Goal: Task Accomplishment & Management: Use online tool/utility

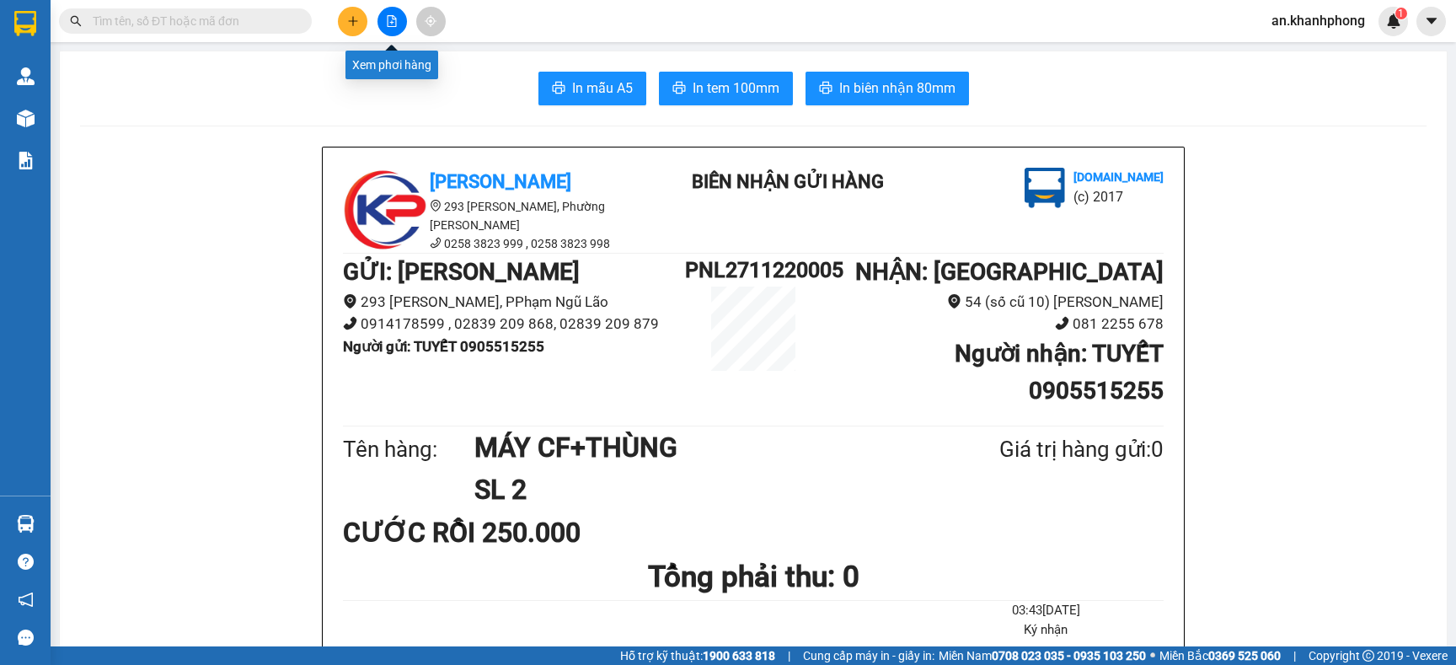
click at [388, 18] on icon "file-add" at bounding box center [392, 21] width 12 height 12
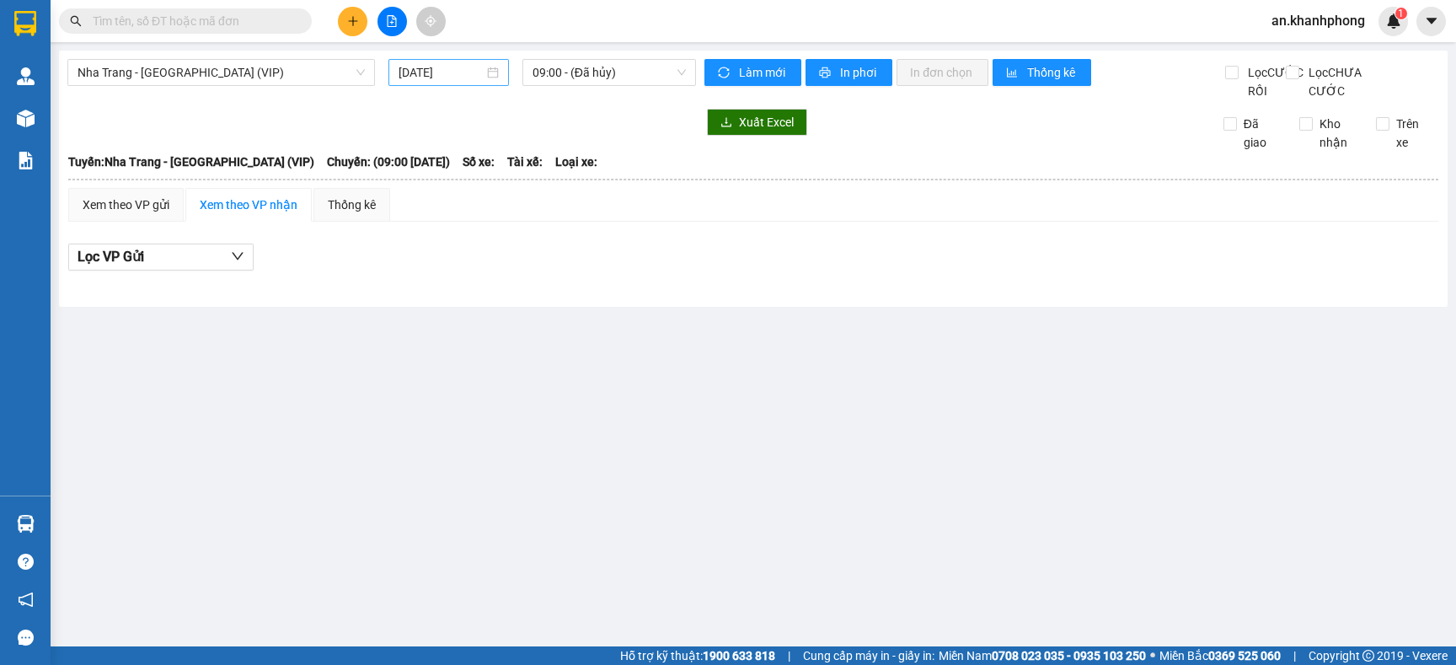
click at [479, 68] on input "[DATE]" at bounding box center [441, 72] width 85 height 19
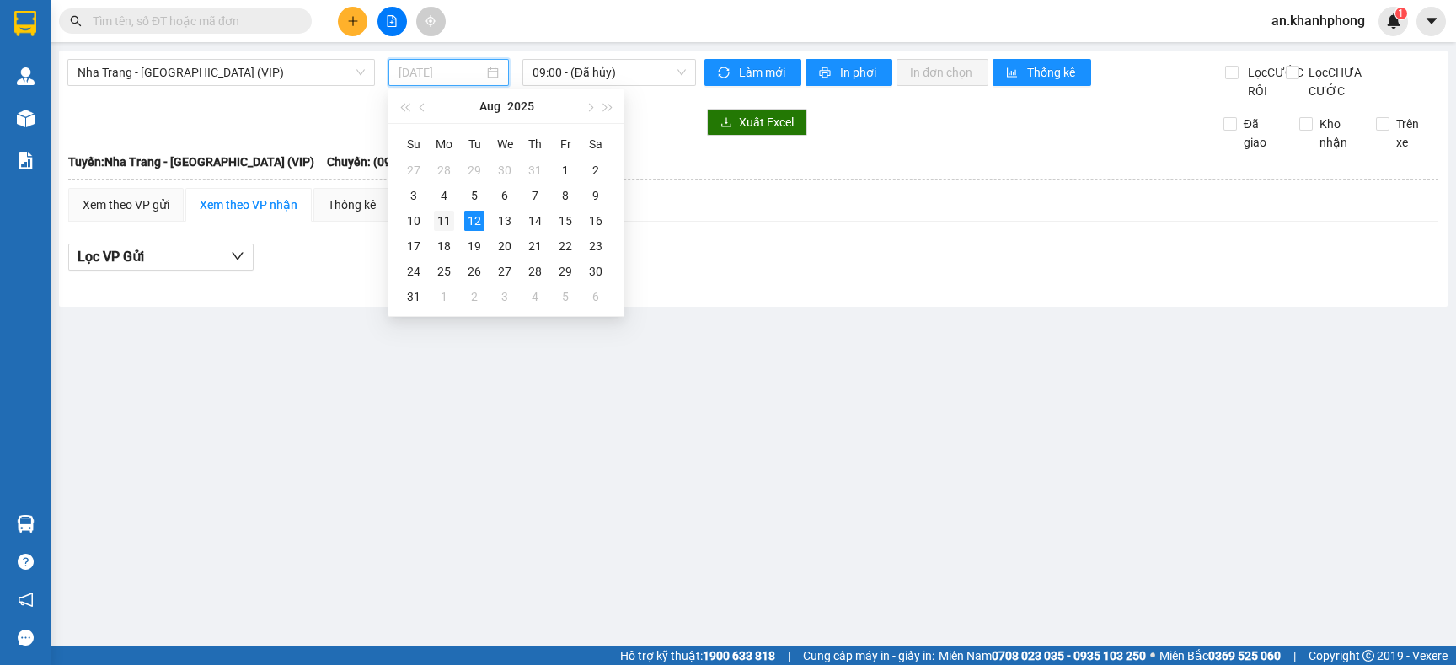
click at [447, 217] on div "11" at bounding box center [444, 221] width 20 height 20
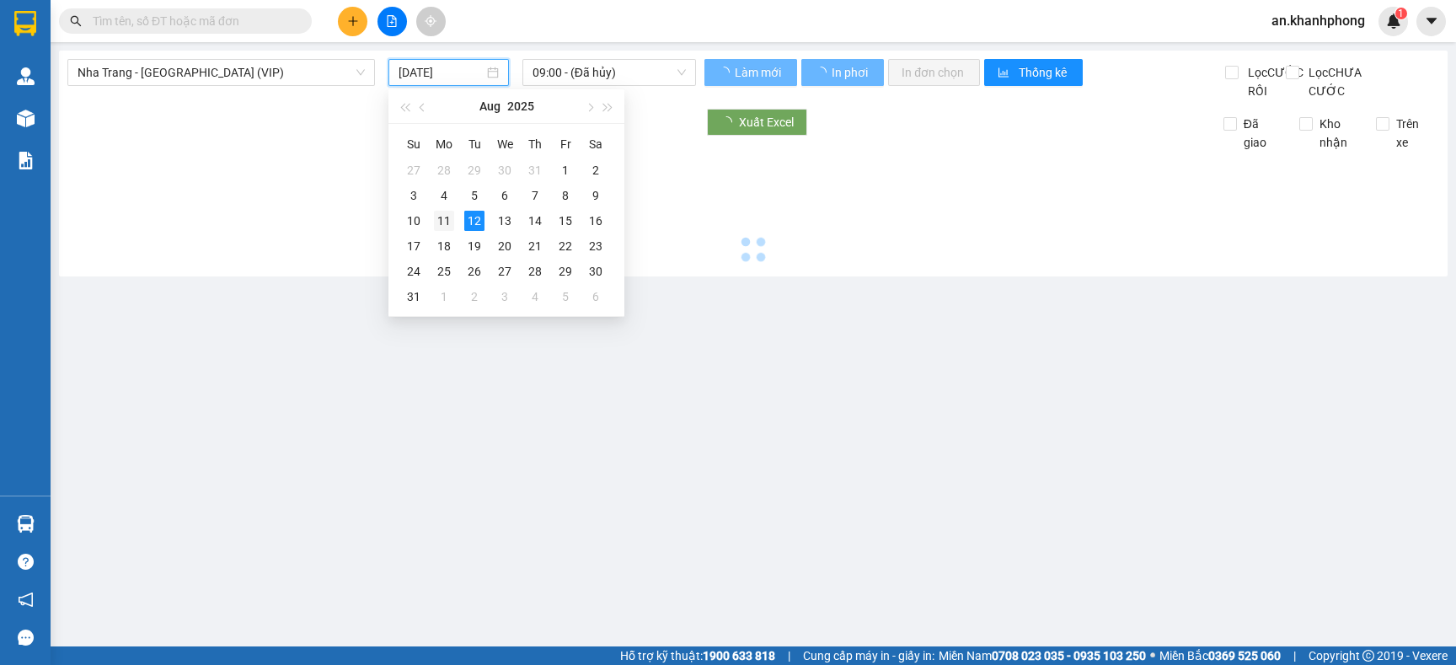
type input "[DATE]"
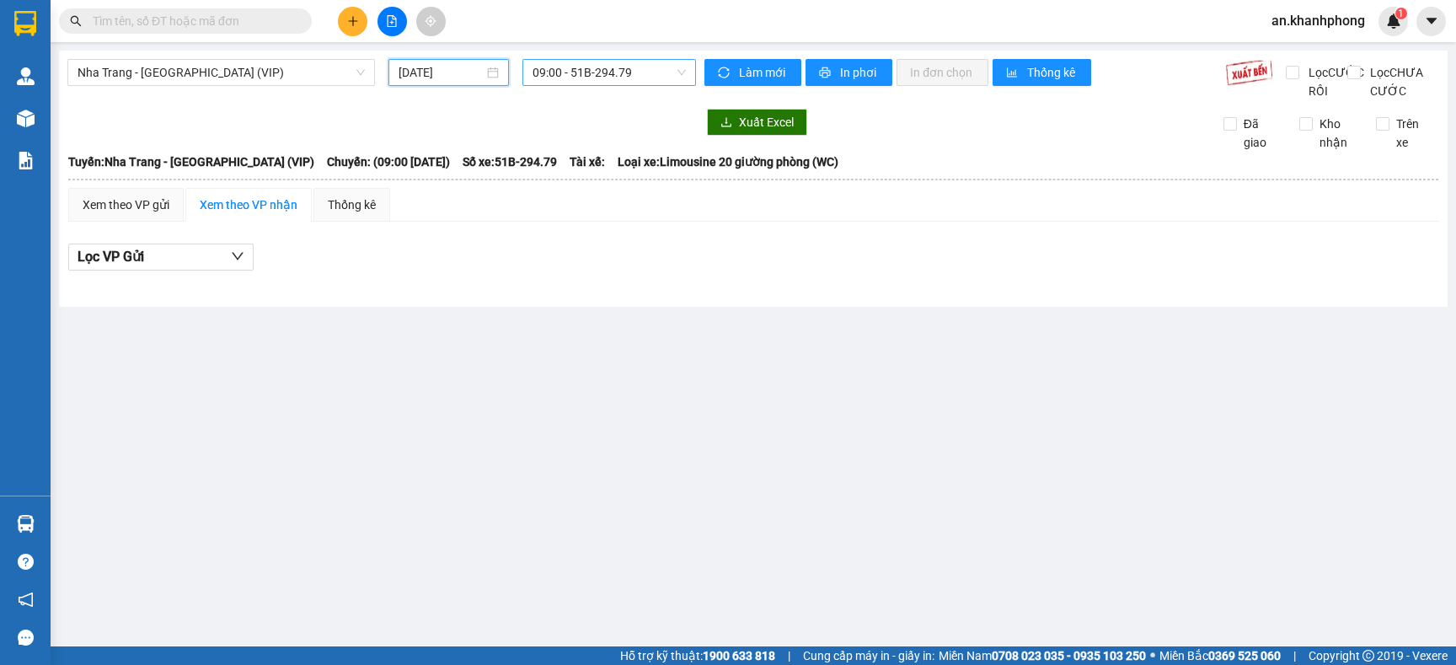
click at [650, 71] on span "09:00 - 51B-294.79" at bounding box center [609, 72] width 153 height 25
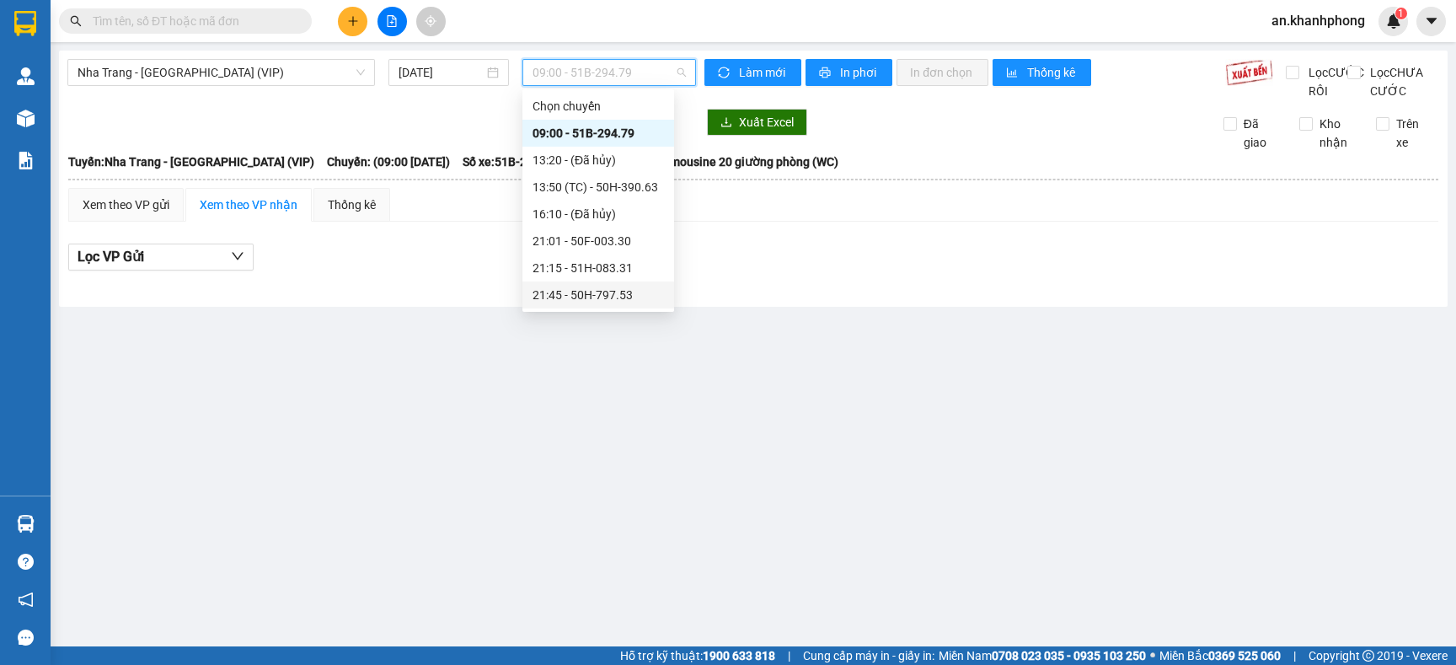
click at [587, 292] on div "21:45 - 50H-797.53" at bounding box center [598, 295] width 131 height 19
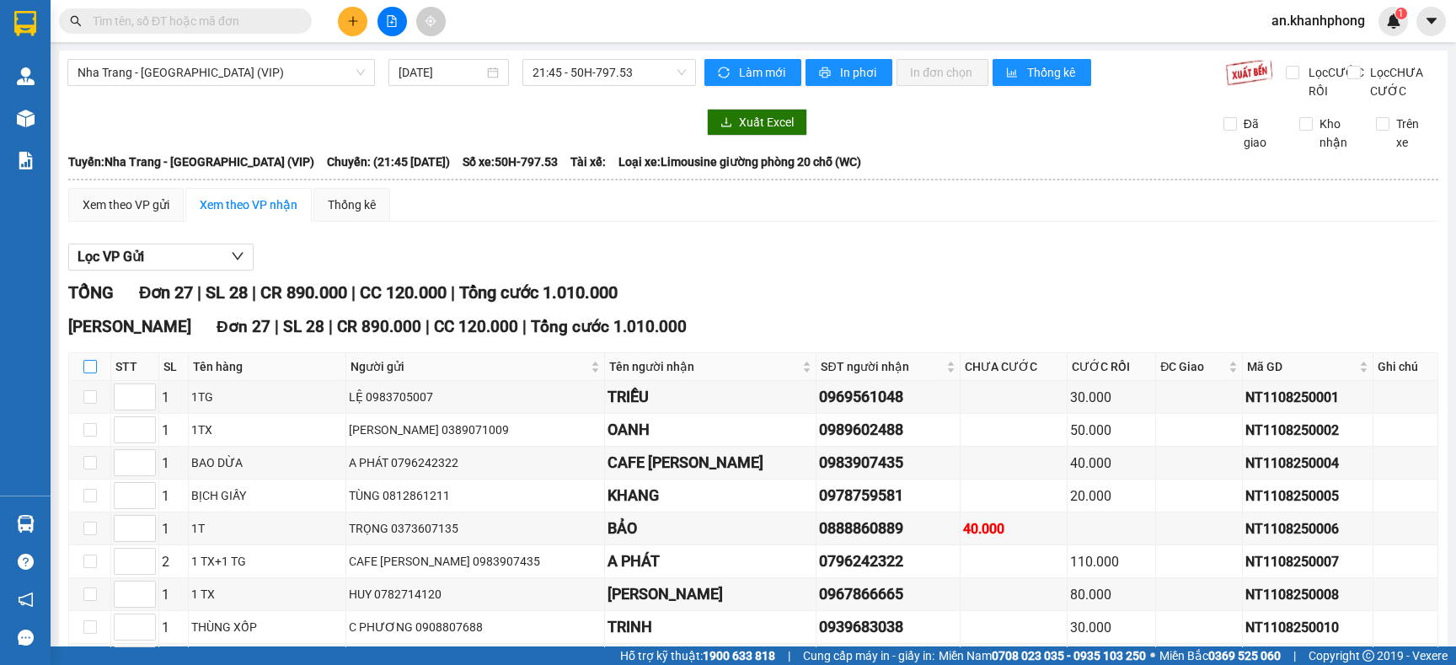
click at [85, 373] on input "checkbox" at bounding box center [89, 366] width 13 height 13
checkbox input "true"
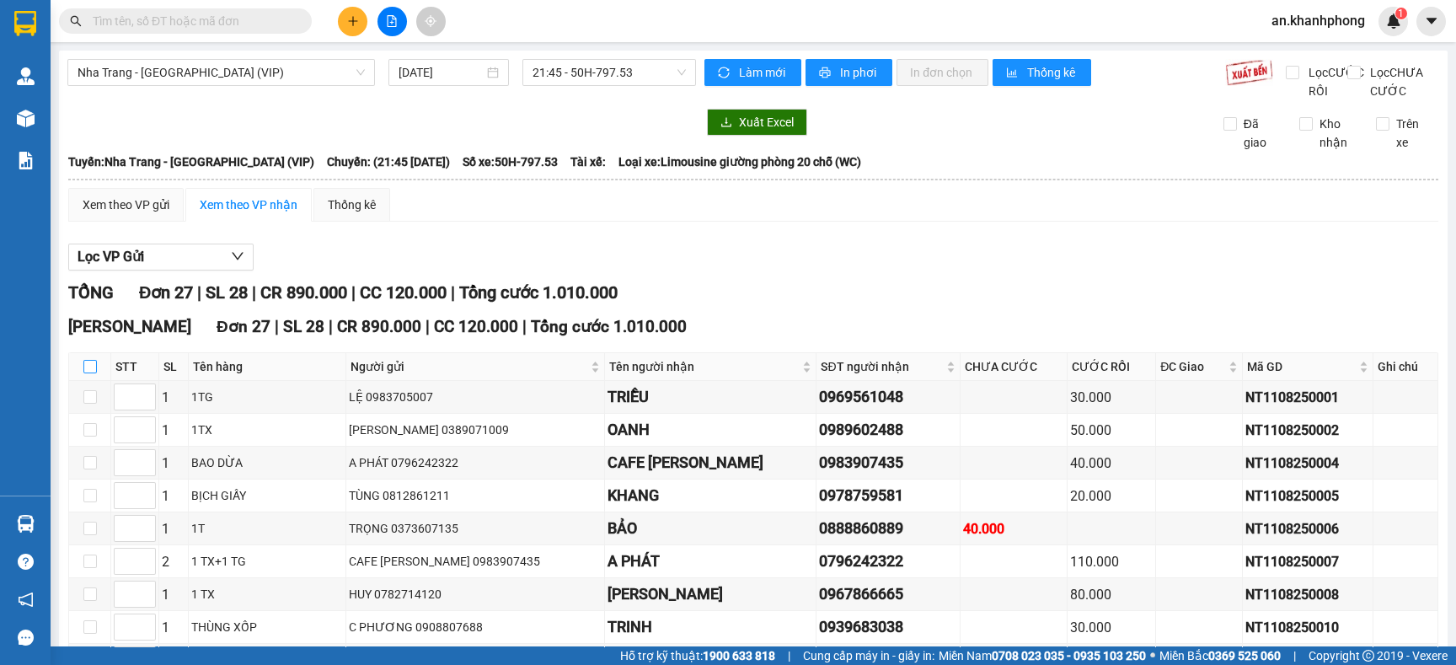
checkbox input "true"
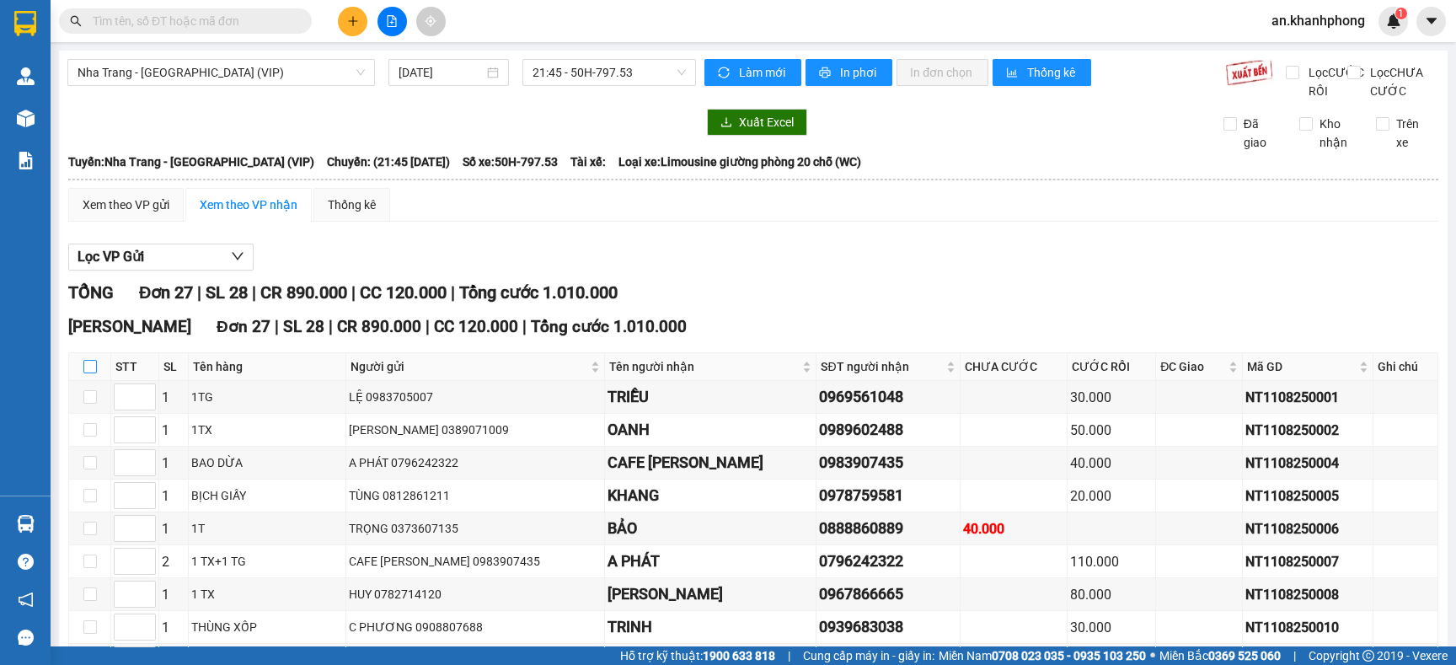
checkbox input "true"
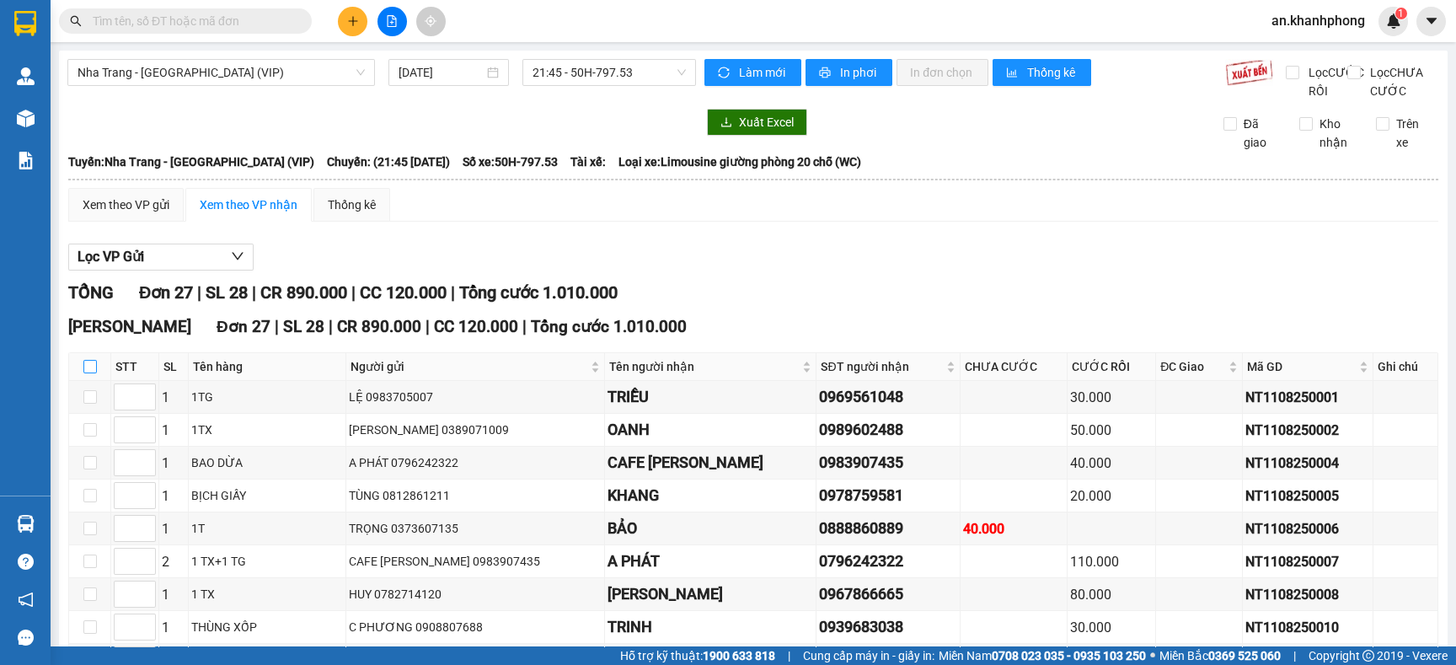
checkbox input "true"
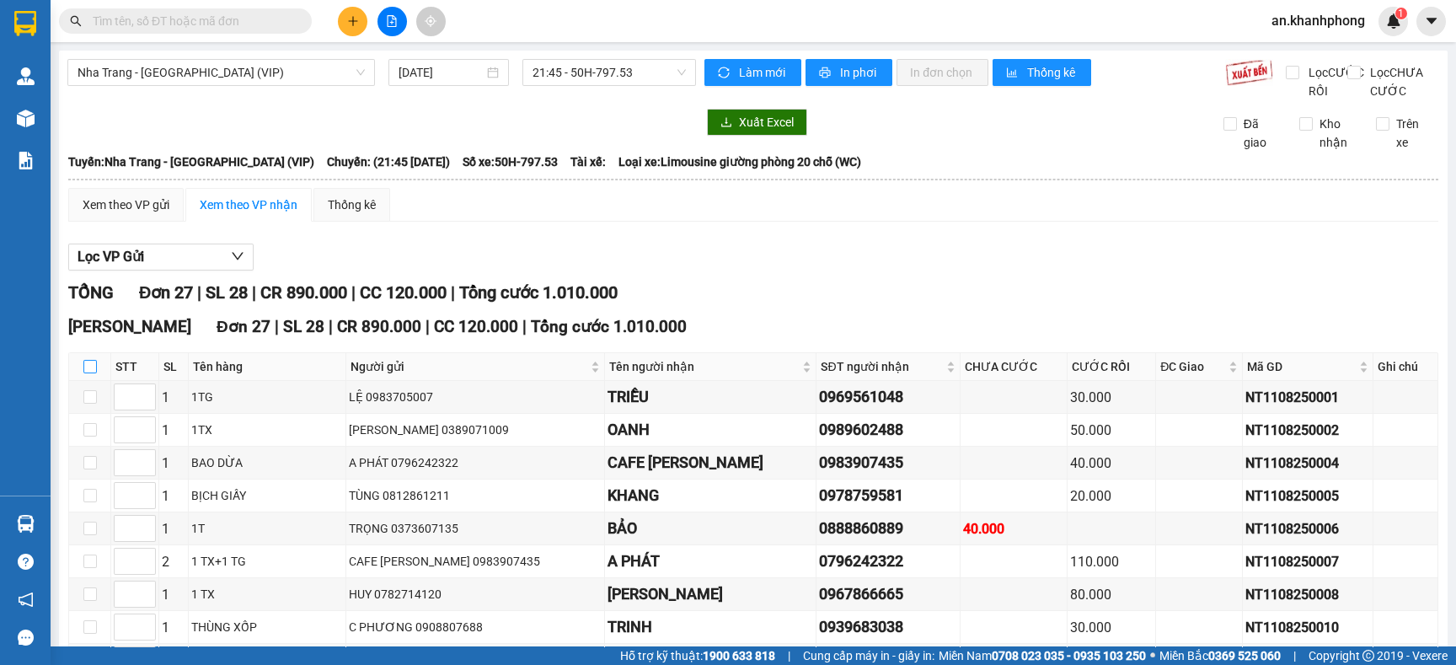
checkbox input "true"
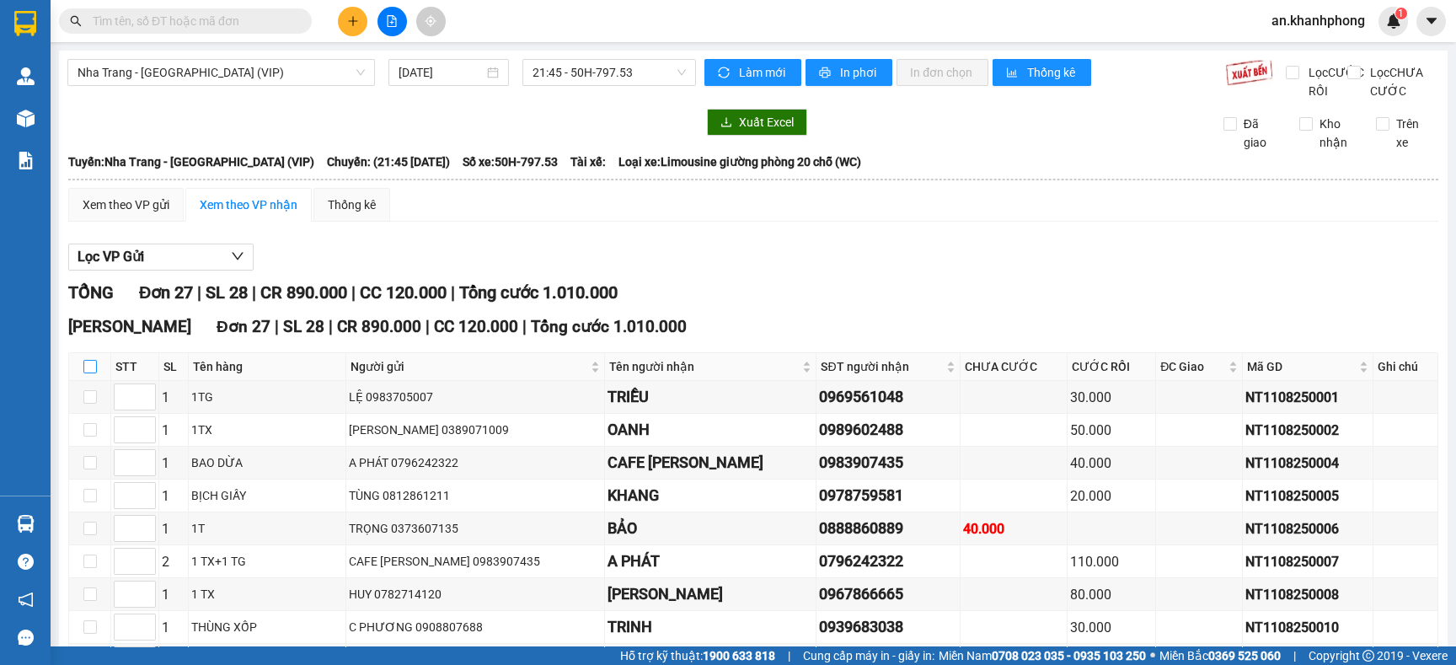
checkbox input "true"
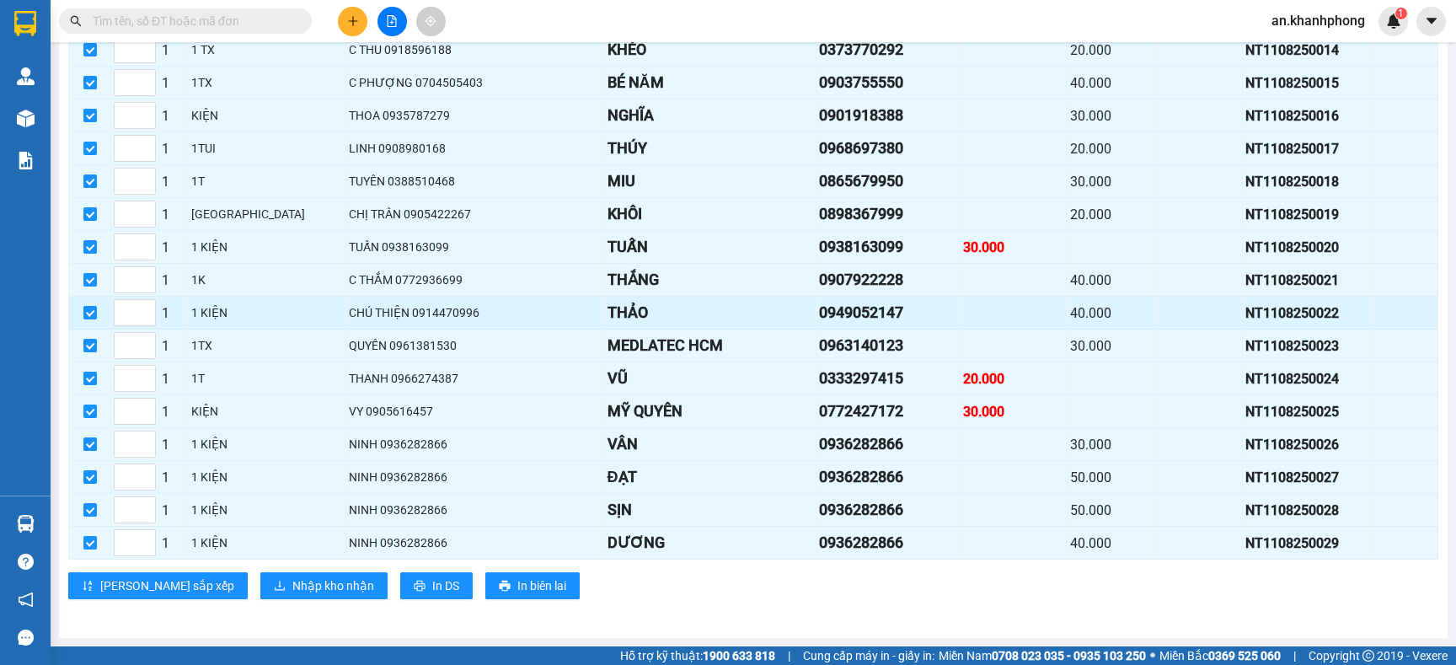
scroll to position [741, 0]
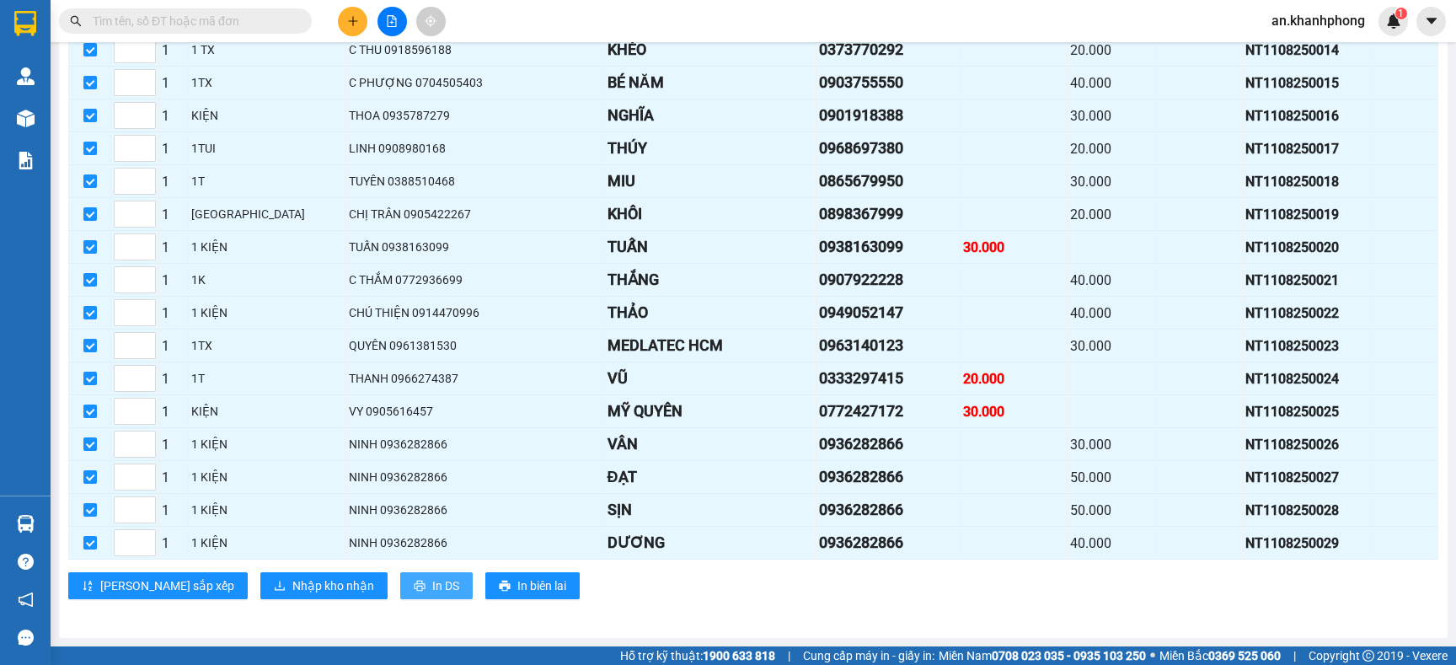
click at [432, 584] on span "In DS" at bounding box center [445, 585] width 27 height 19
click at [292, 592] on span "Nhập kho nhận" at bounding box center [333, 585] width 82 height 19
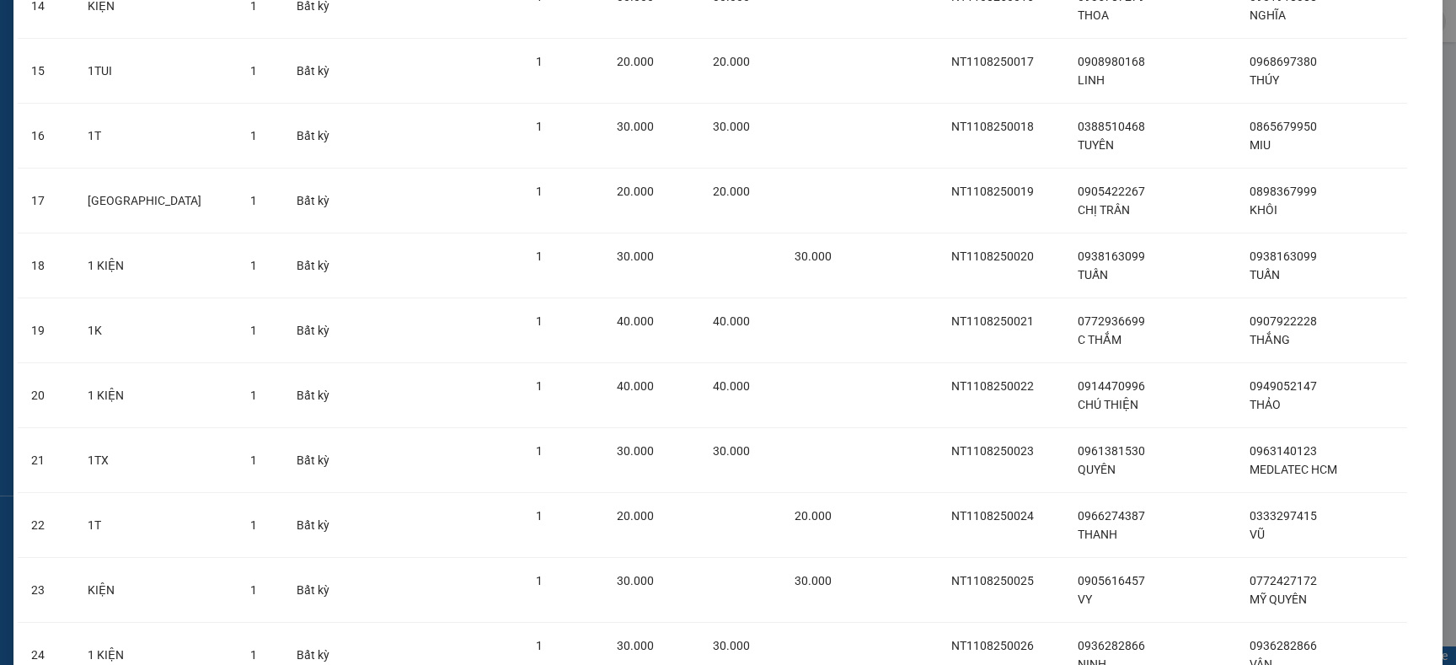
scroll to position [1354, 0]
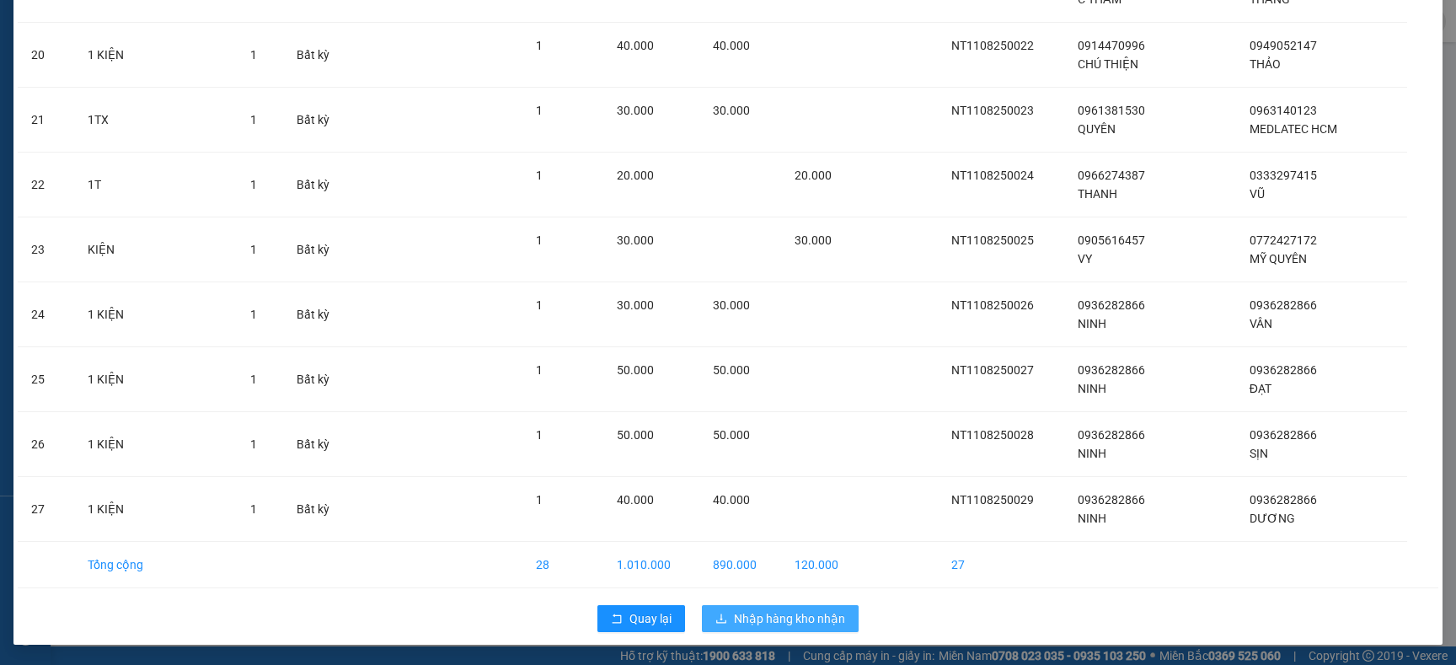
click at [770, 621] on span "Nhập hàng kho nhận" at bounding box center [789, 618] width 111 height 19
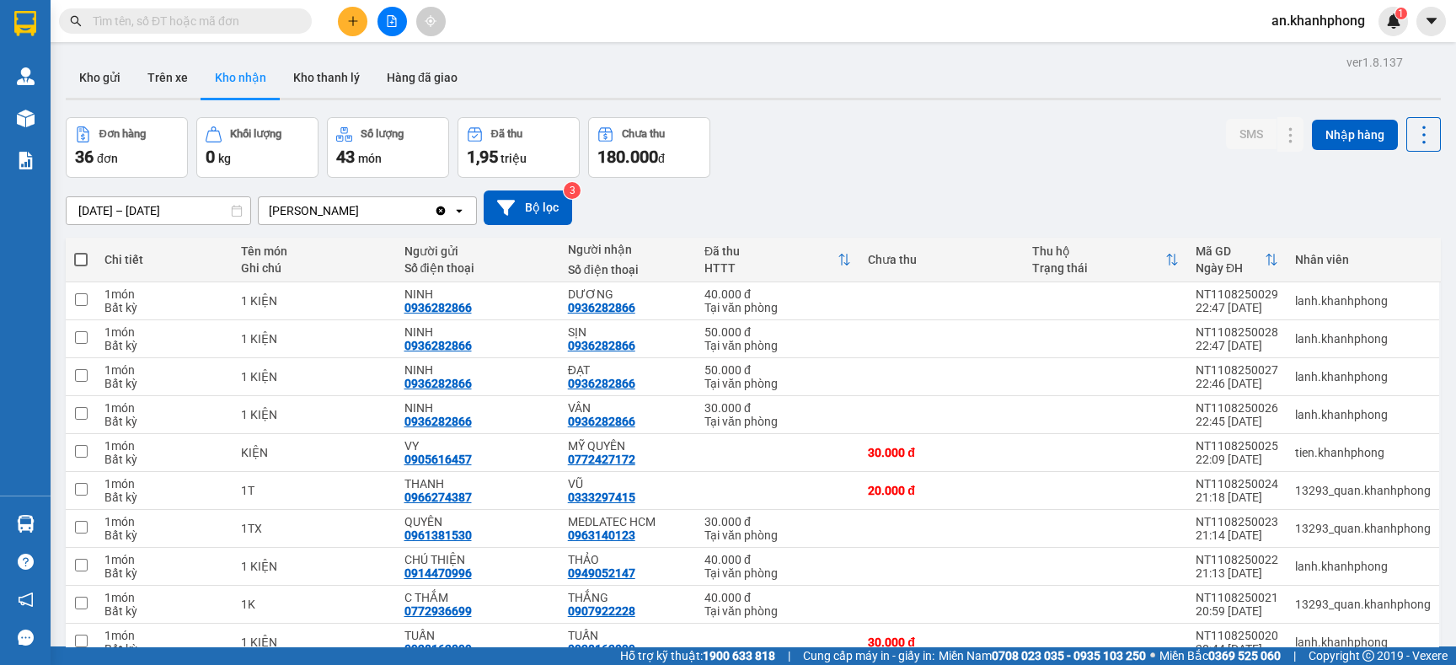
click at [395, 16] on icon "file-add" at bounding box center [392, 21] width 12 height 12
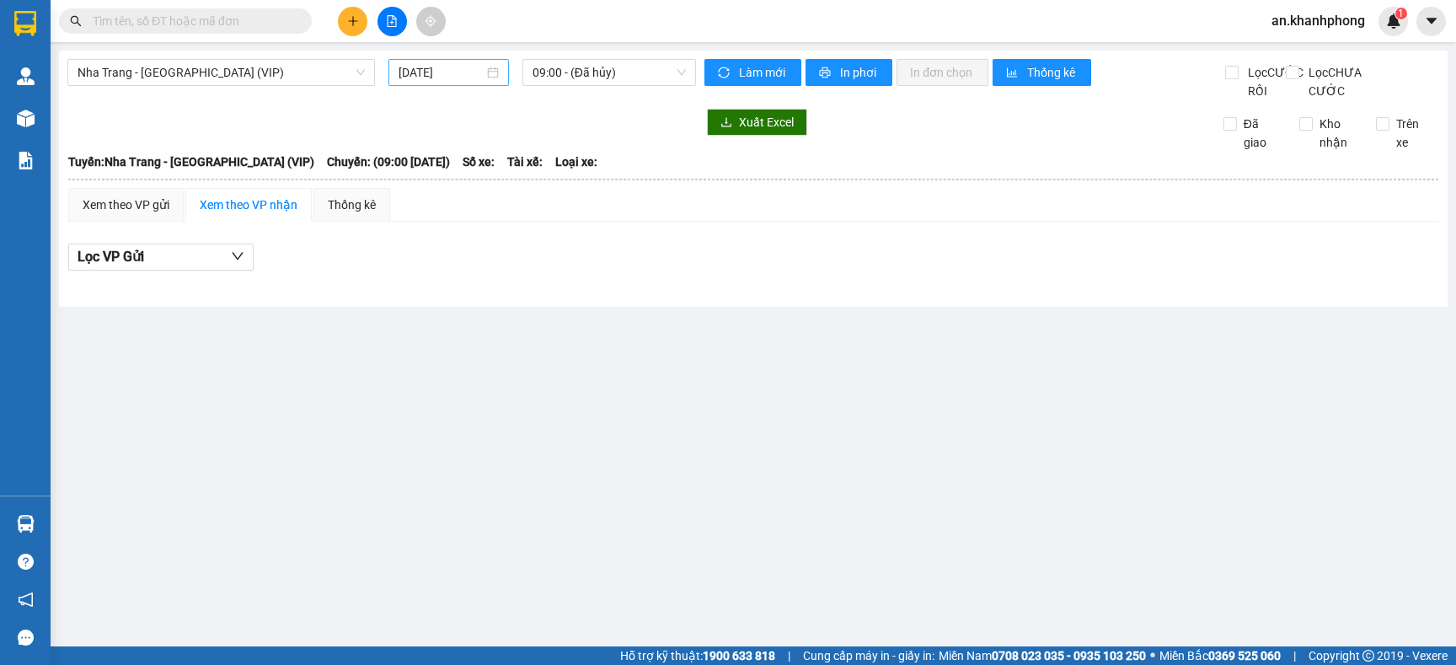
click at [468, 72] on input "[DATE]" at bounding box center [441, 72] width 85 height 19
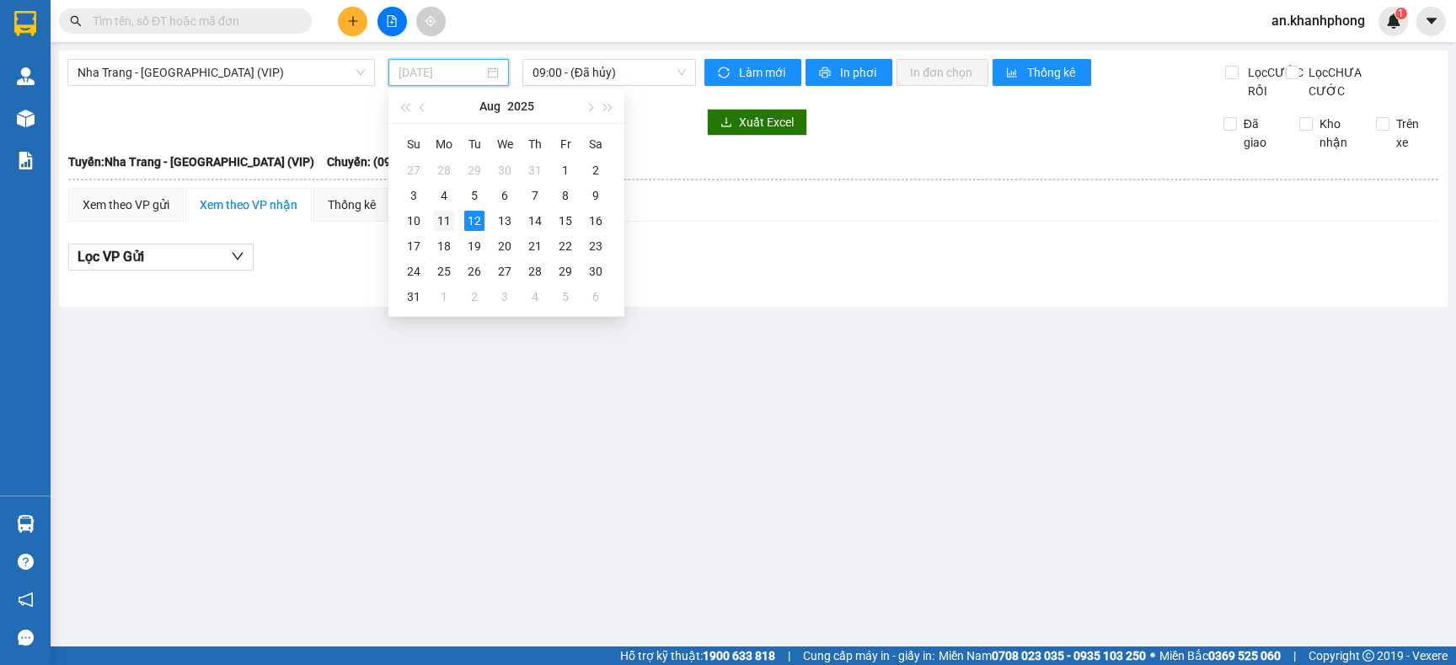
click at [438, 220] on div "11" at bounding box center [444, 221] width 20 height 20
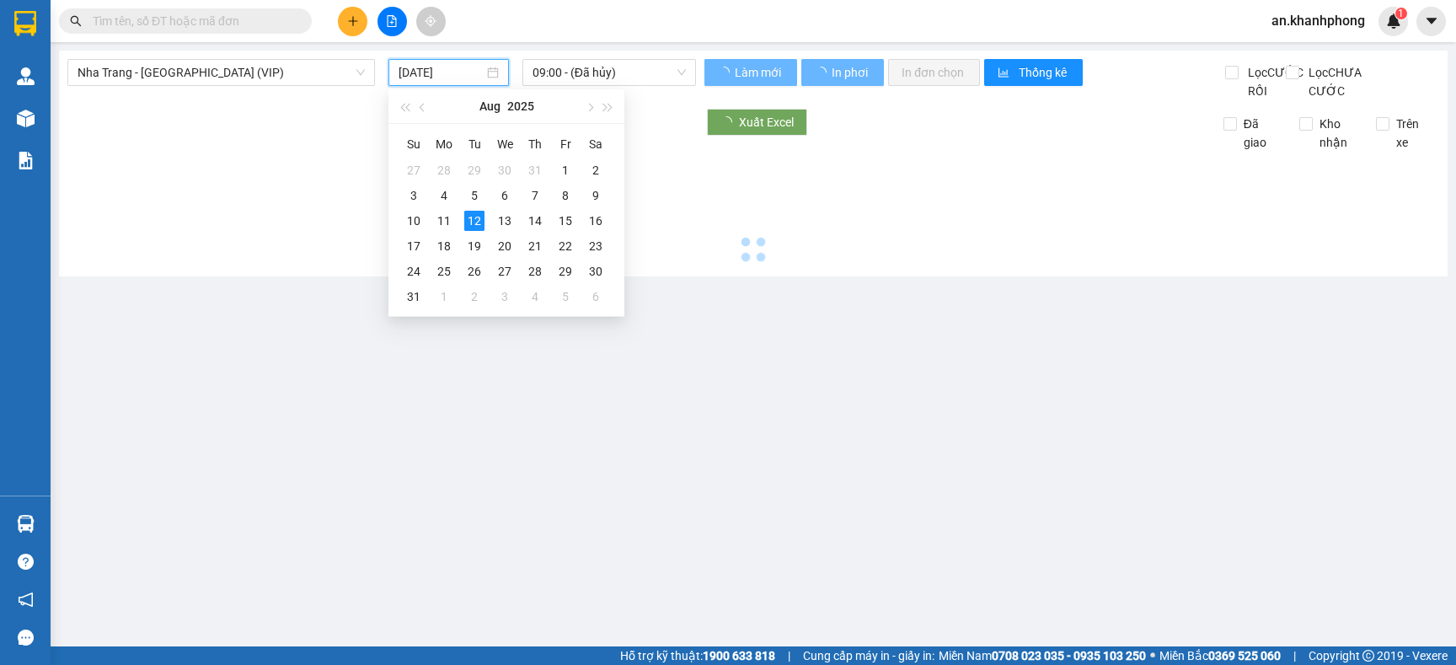
type input "[DATE]"
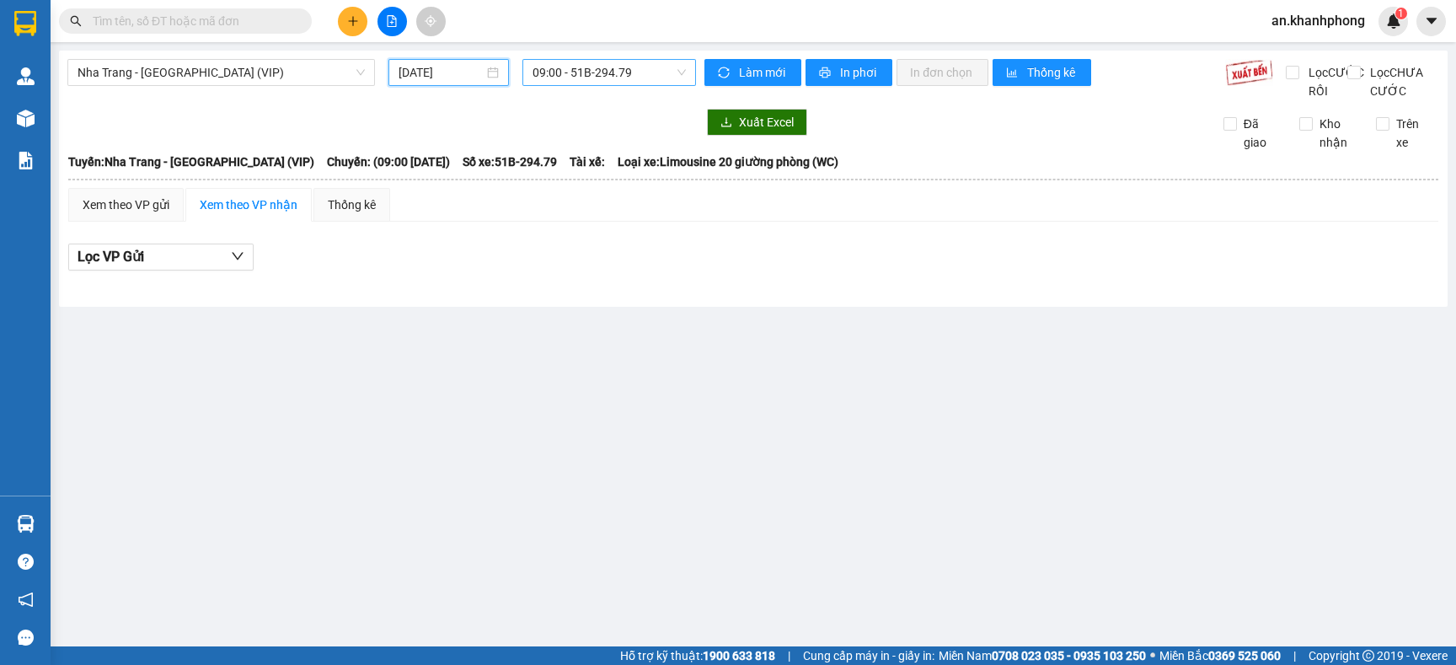
click at [646, 67] on span "09:00 - 51B-294.79" at bounding box center [609, 72] width 153 height 25
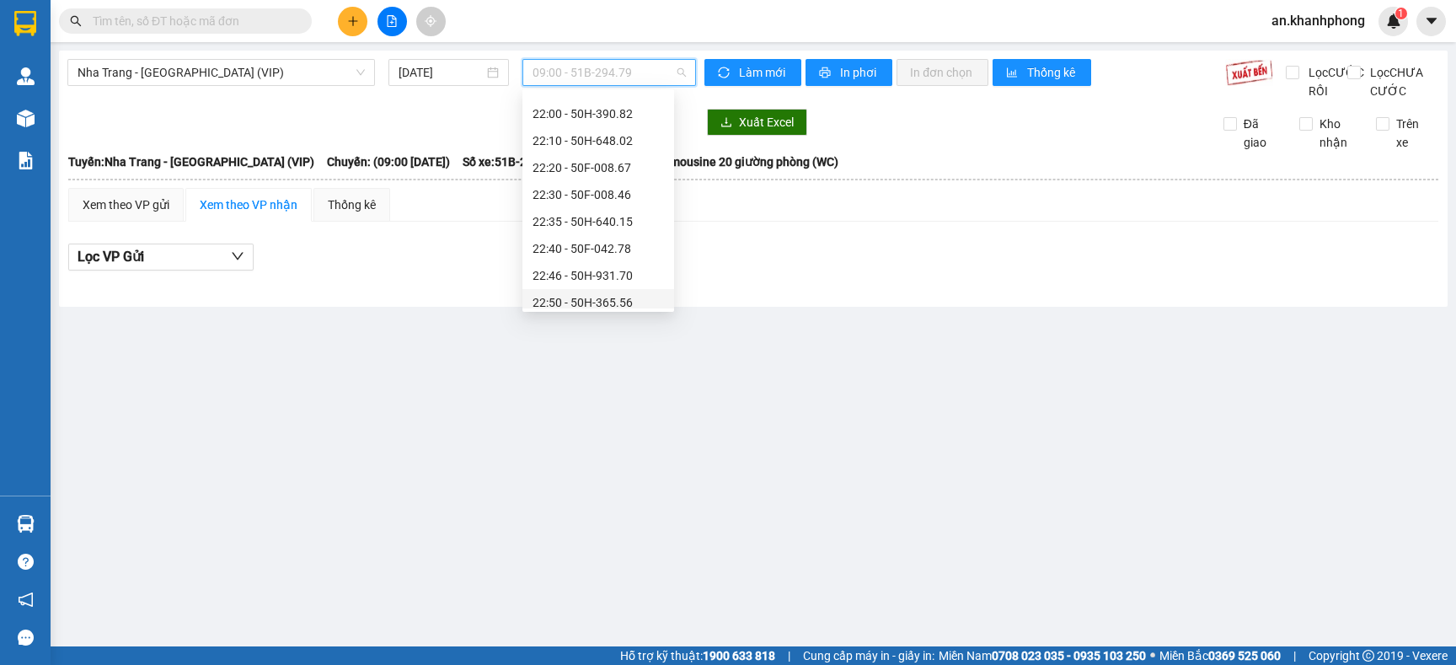
scroll to position [323, 0]
click at [610, 297] on div "23:10 - 50H-293.80" at bounding box center [598, 295] width 131 height 19
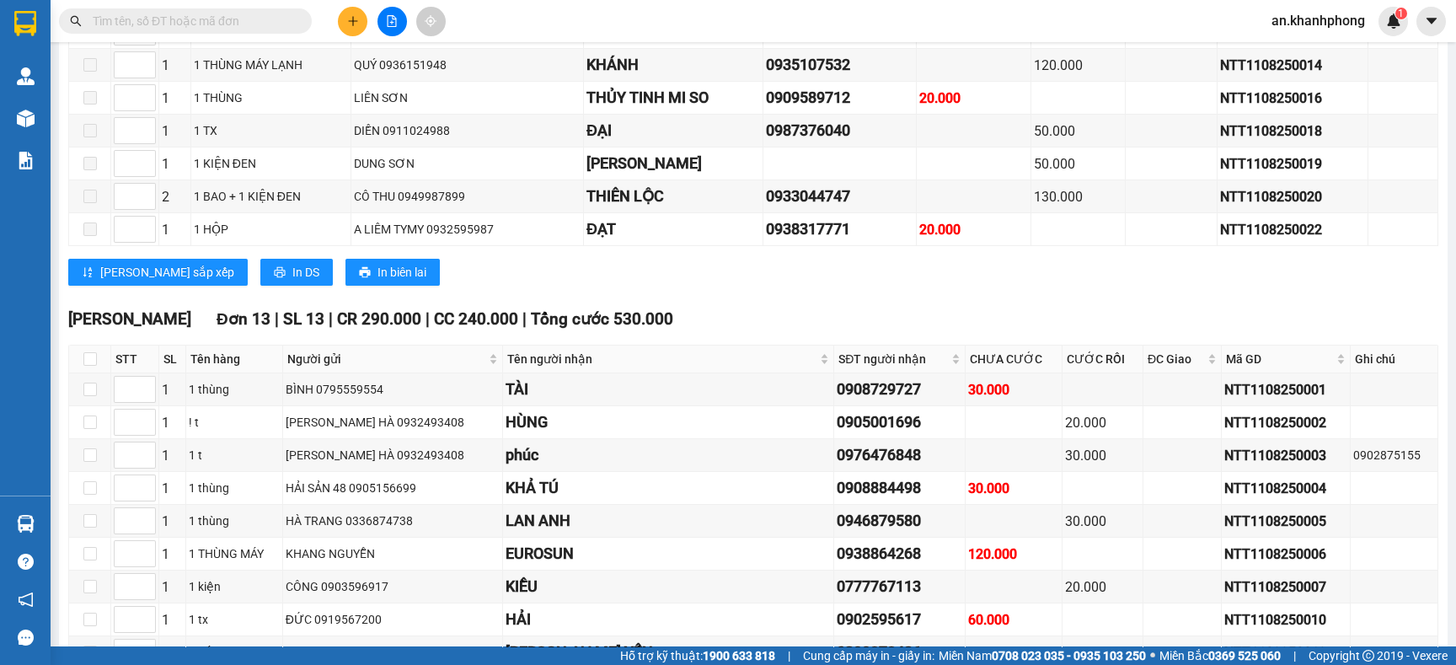
scroll to position [631, 0]
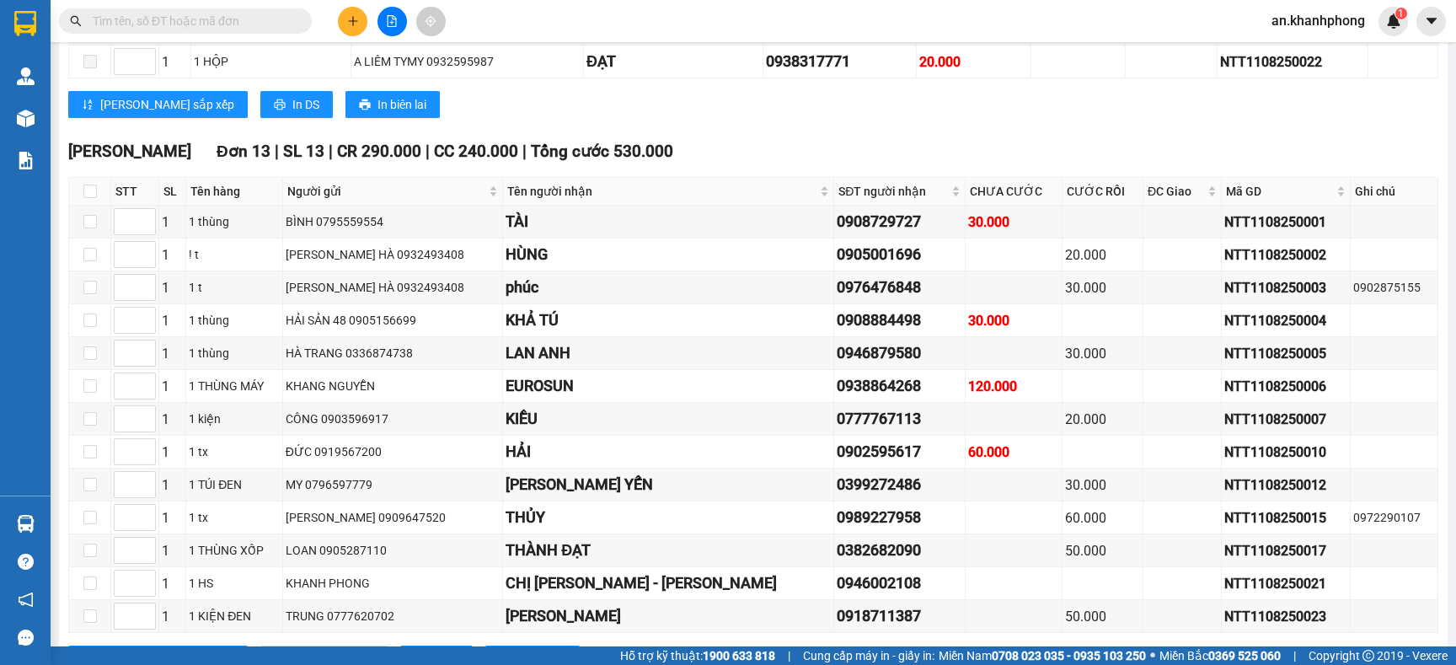
click at [97, 206] on th at bounding box center [90, 192] width 42 height 28
click at [88, 198] on input "checkbox" at bounding box center [89, 191] width 13 height 13
checkbox input "true"
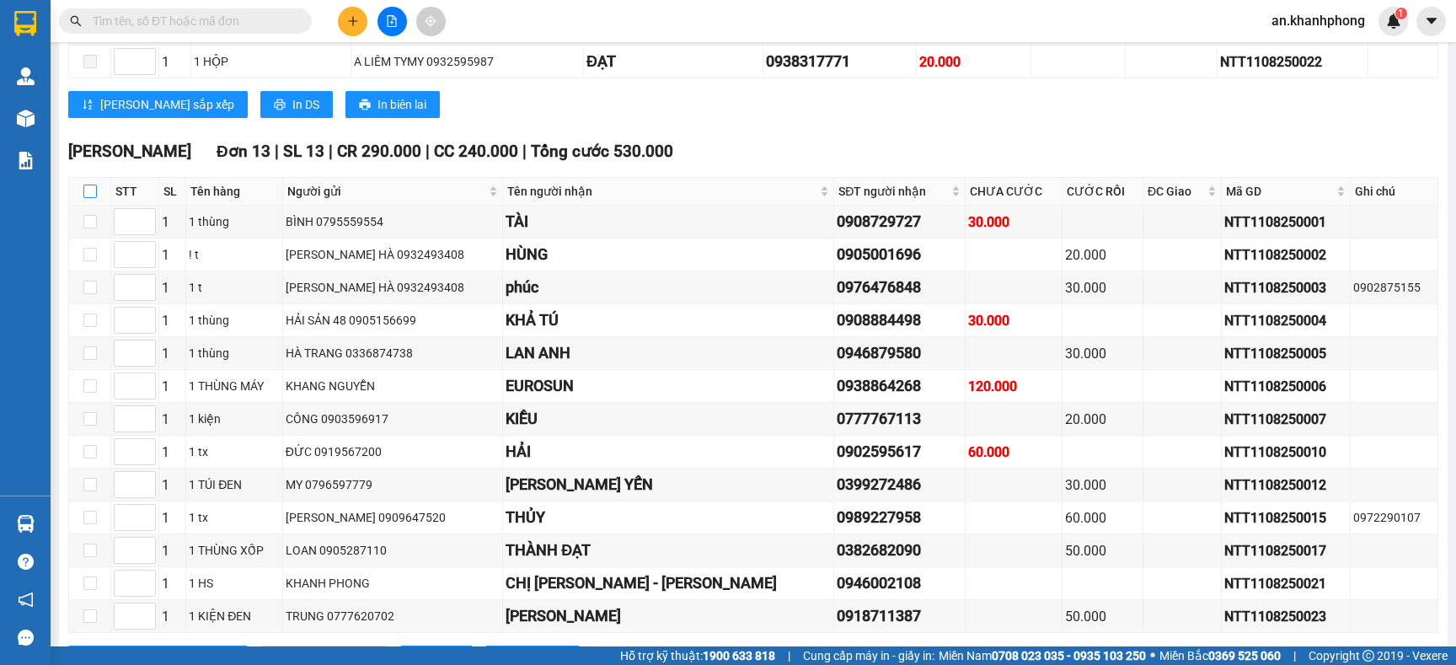
checkbox input "true"
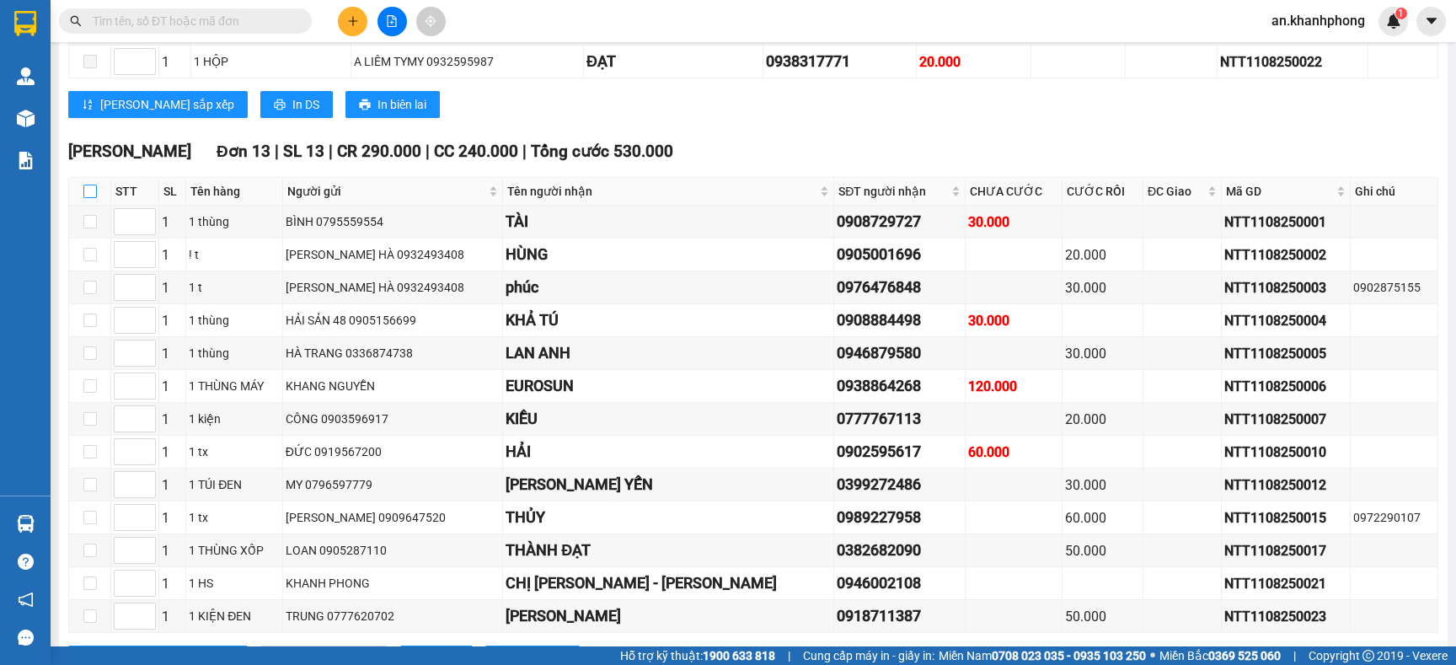
checkbox input "true"
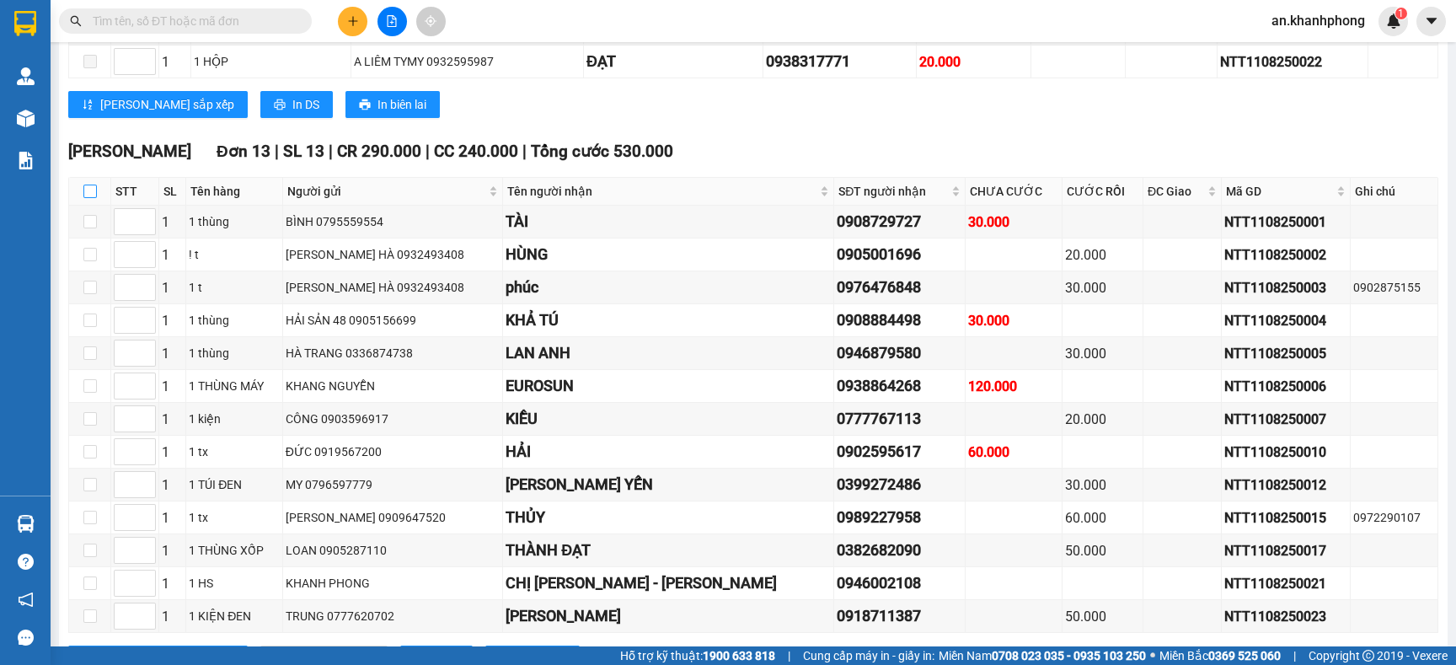
checkbox input "true"
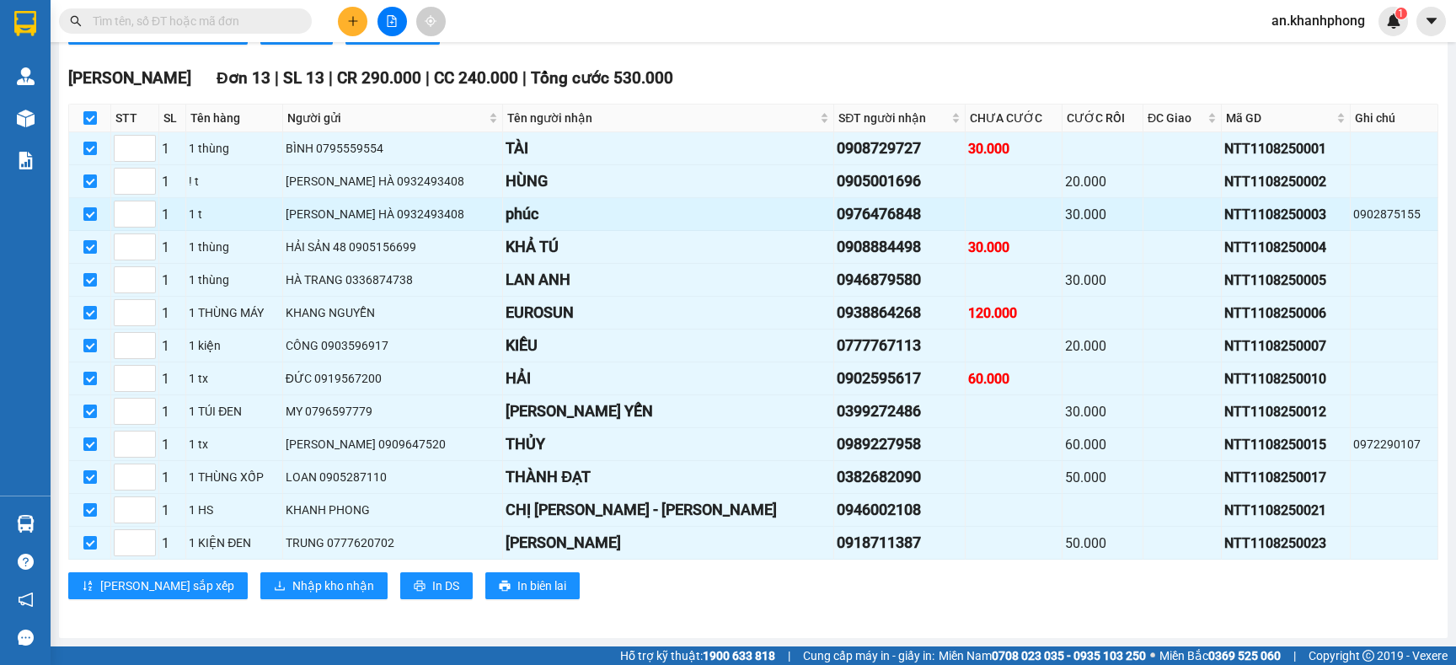
scroll to position [735, 0]
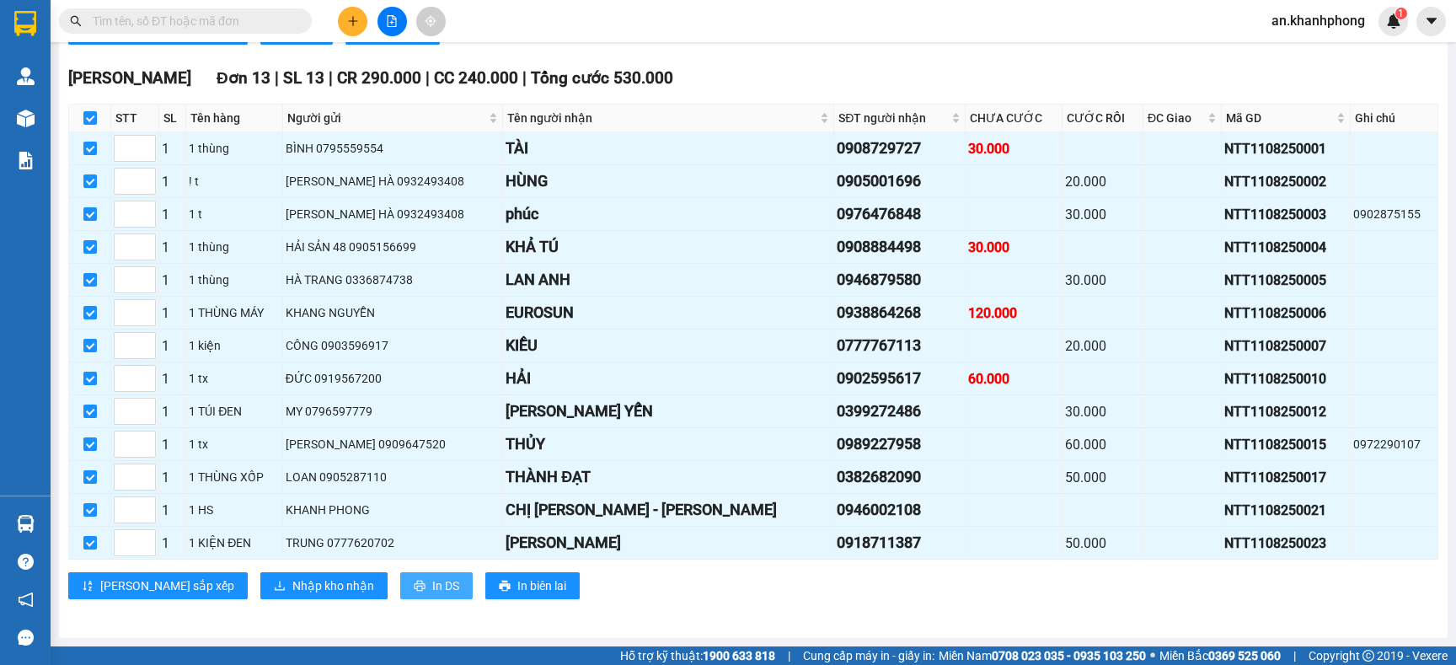
click at [400, 581] on button "In DS" at bounding box center [436, 585] width 72 height 27
click at [292, 595] on span "Nhập kho nhận" at bounding box center [333, 585] width 82 height 19
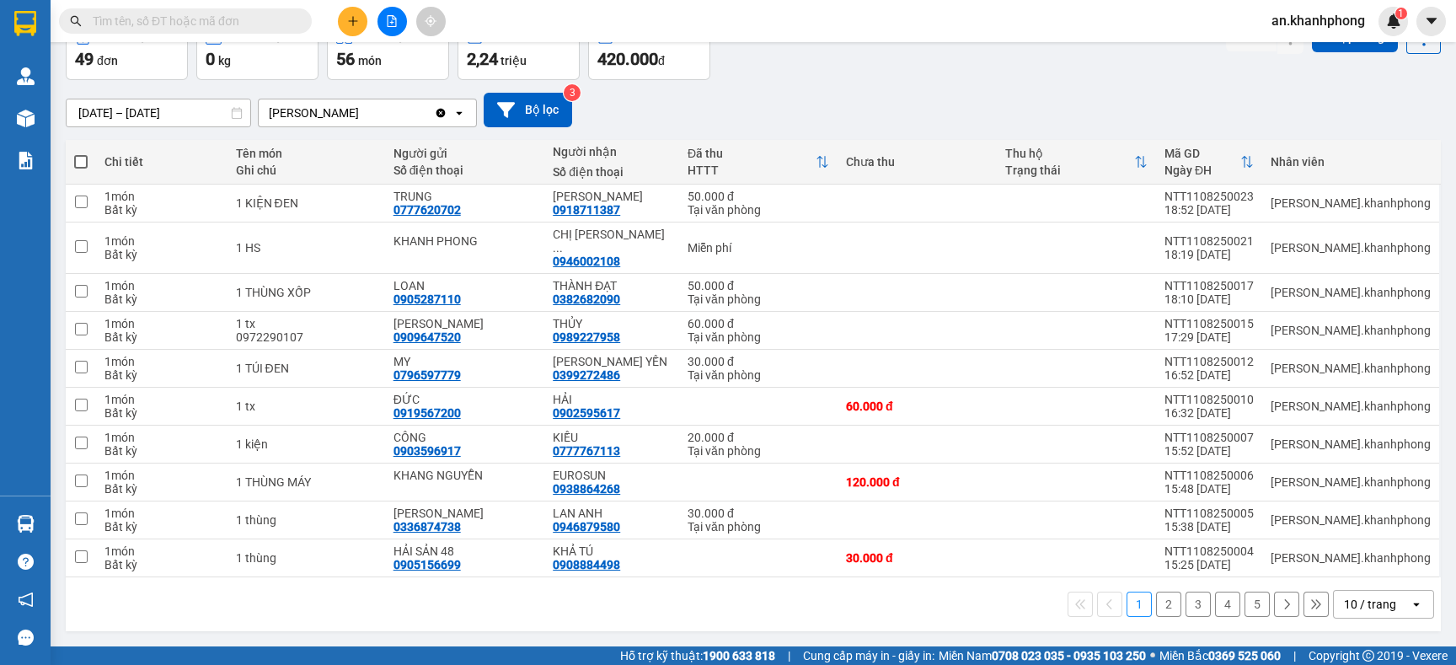
click at [1356, 597] on div "10 / trang" at bounding box center [1370, 604] width 52 height 17
click at [1353, 565] on span "100 / trang" at bounding box center [1355, 556] width 61 height 17
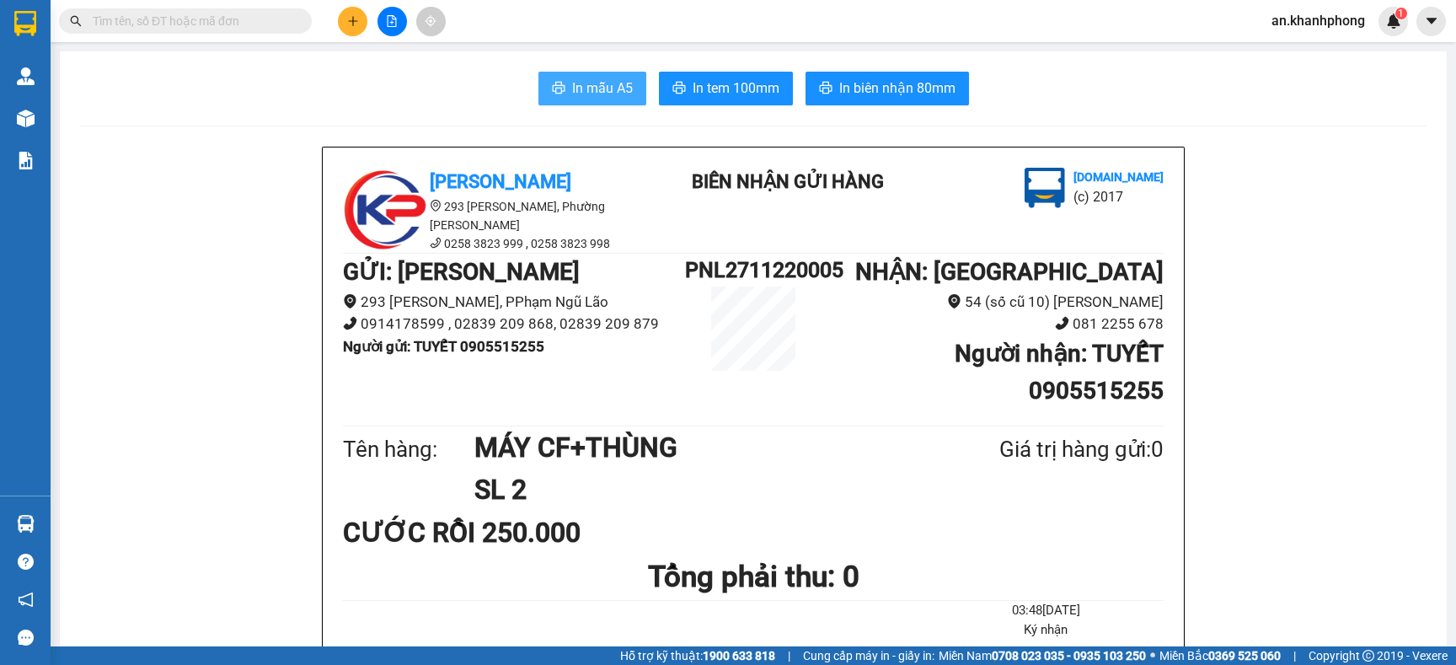
click at [582, 90] on span "In mẫu A5" at bounding box center [602, 88] width 61 height 21
click at [580, 82] on span "In mẫu A5" at bounding box center [602, 88] width 61 height 21
